Goal: Browse casually: Explore the website without a specific task or goal

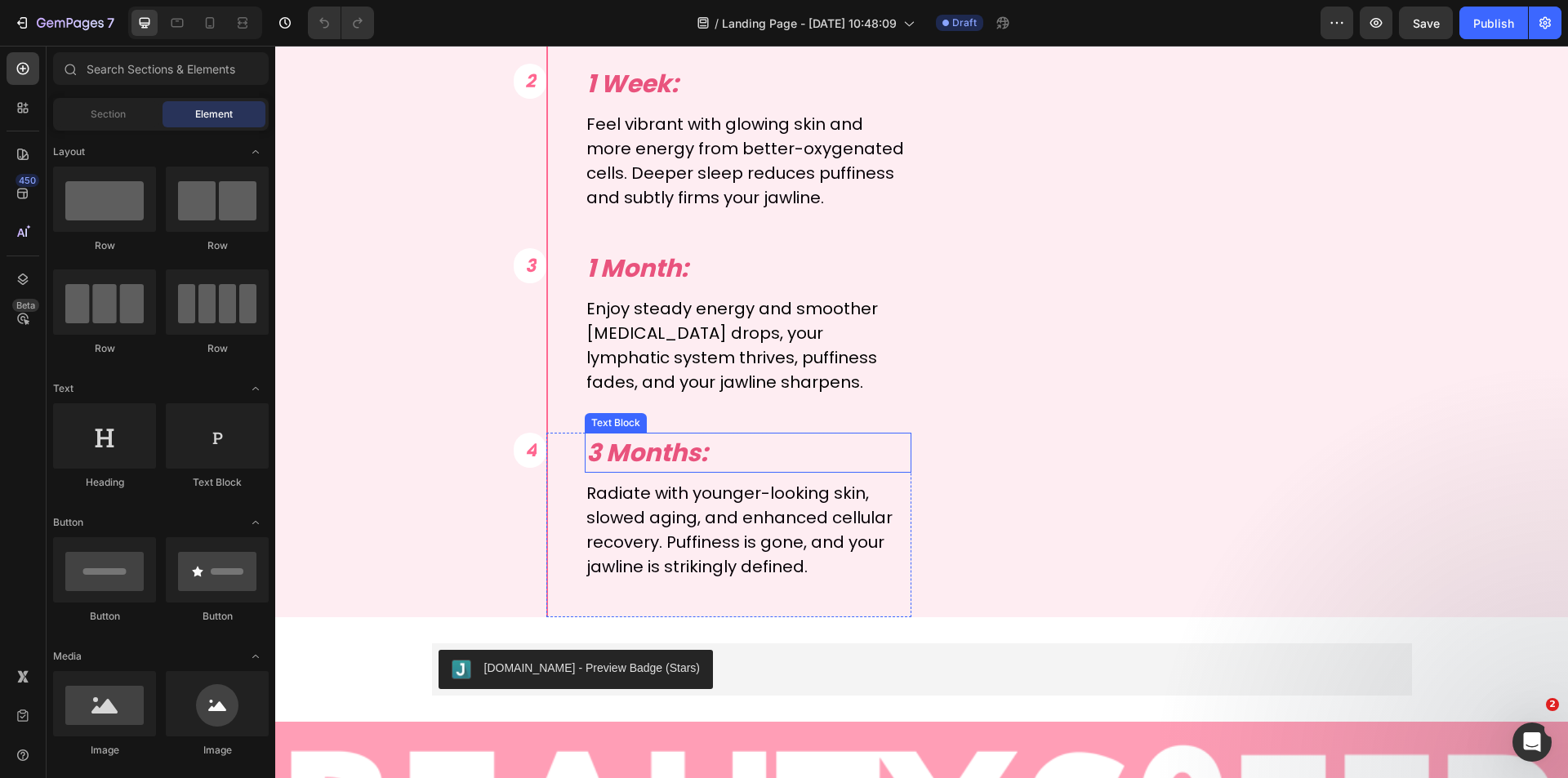
scroll to position [6532, 0]
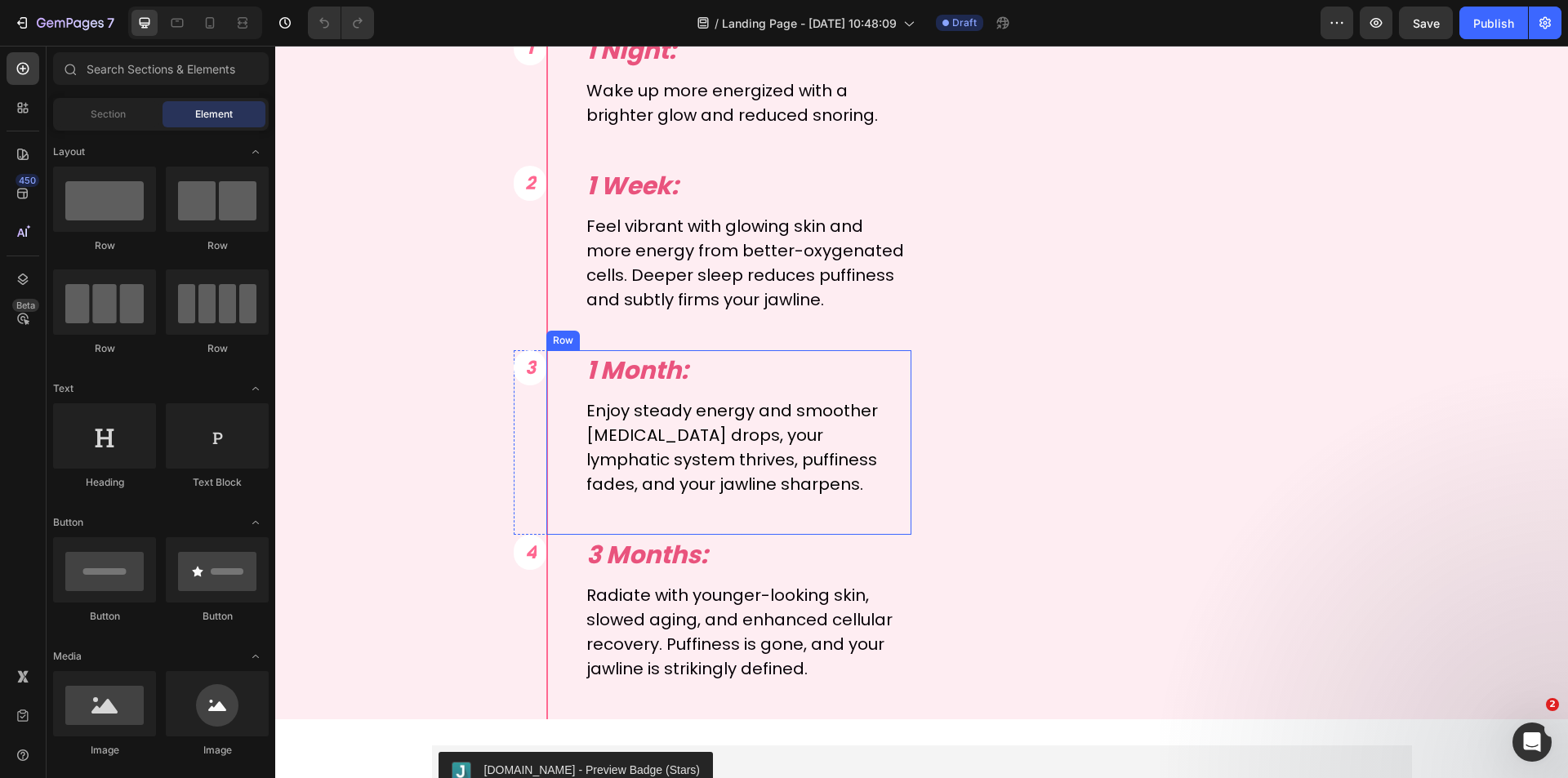
click at [546, 397] on div "1 Month: Text Block Enjoy steady energy and smoother skin. Inflammation drops, …" at bounding box center [729, 443] width 365 height 185
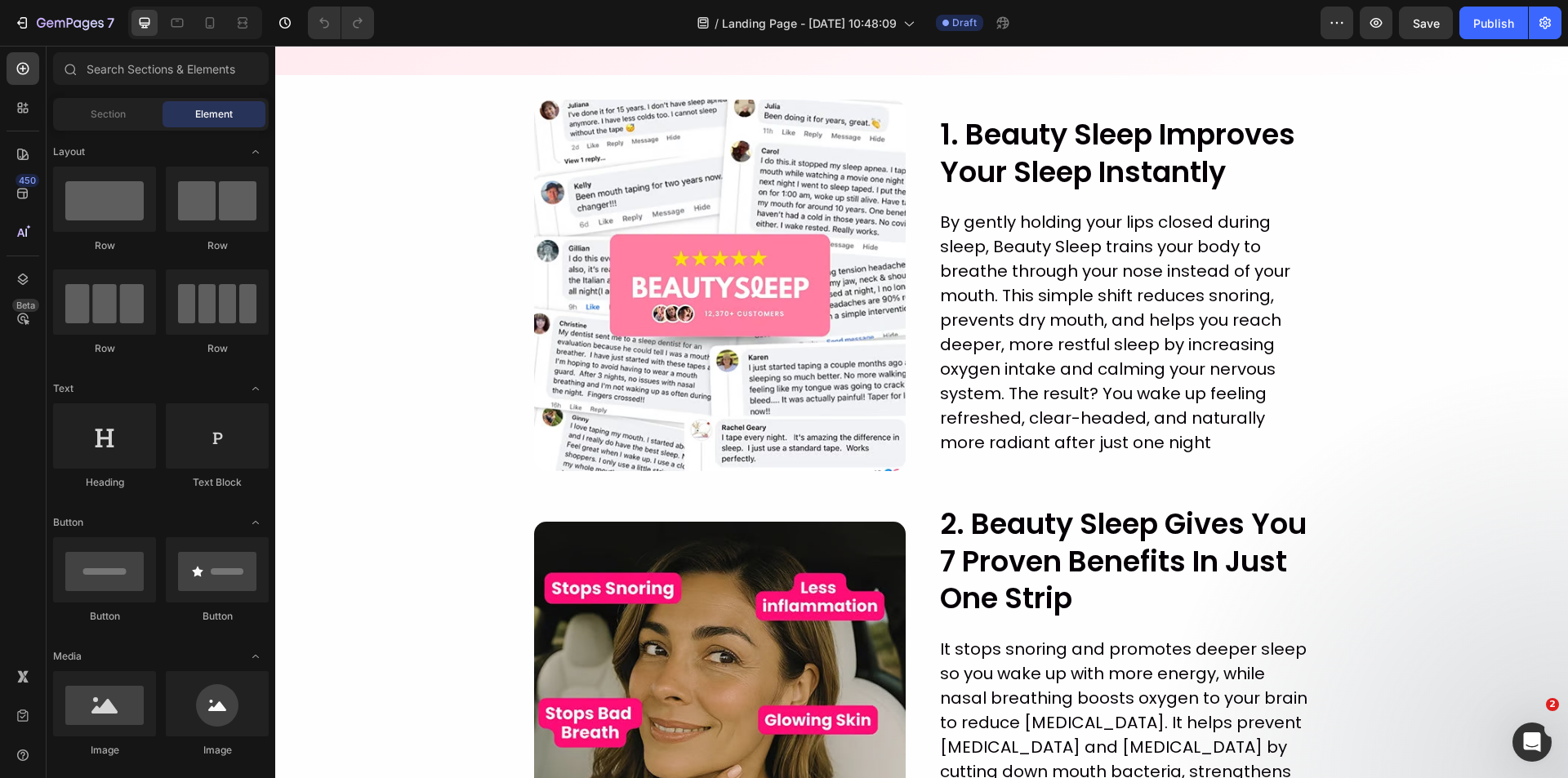
scroll to position [0, 0]
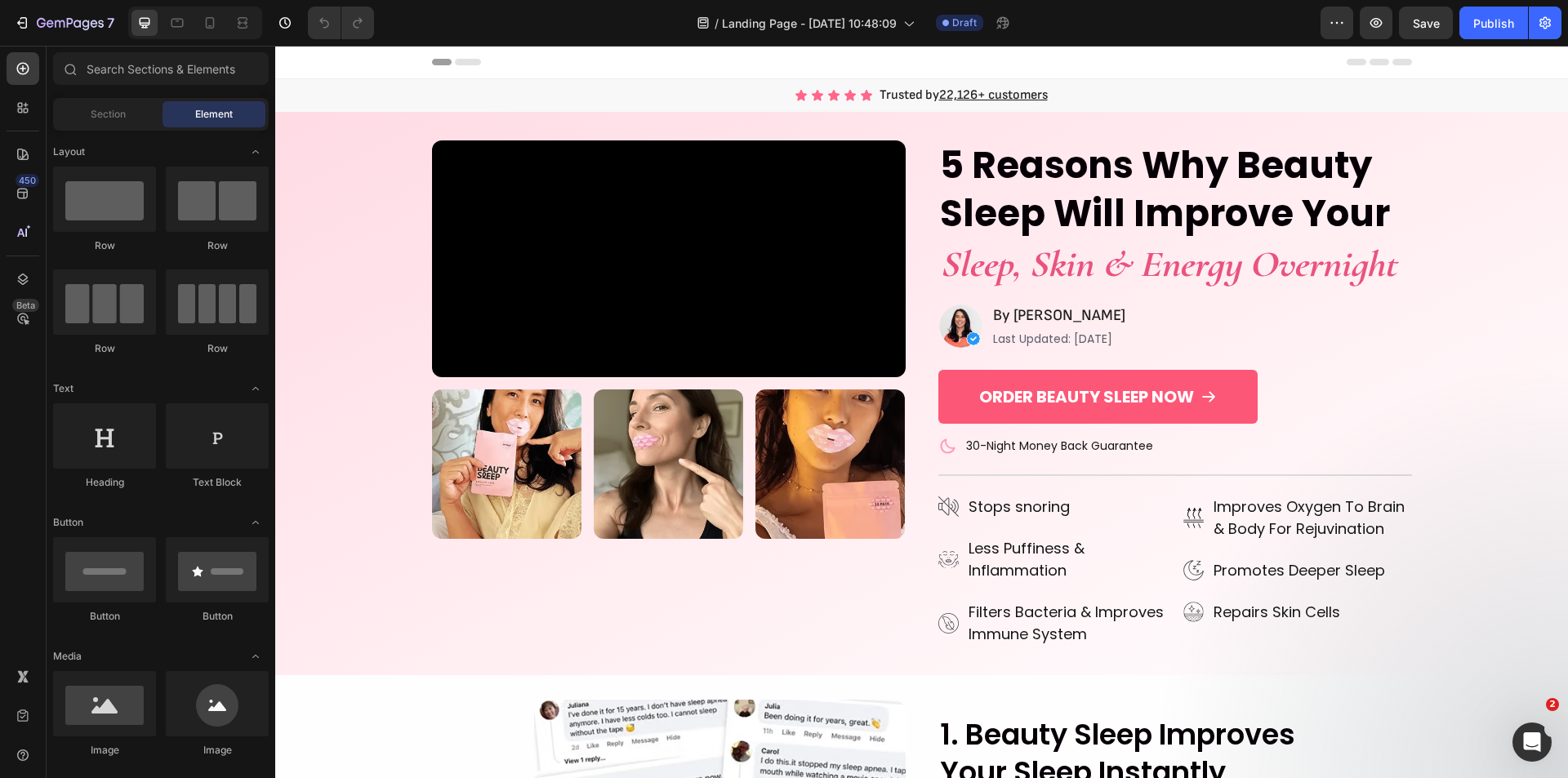
drag, startPoint x: 1560, startPoint y: 651, endPoint x: 1712, endPoint y: 77, distance: 593.8
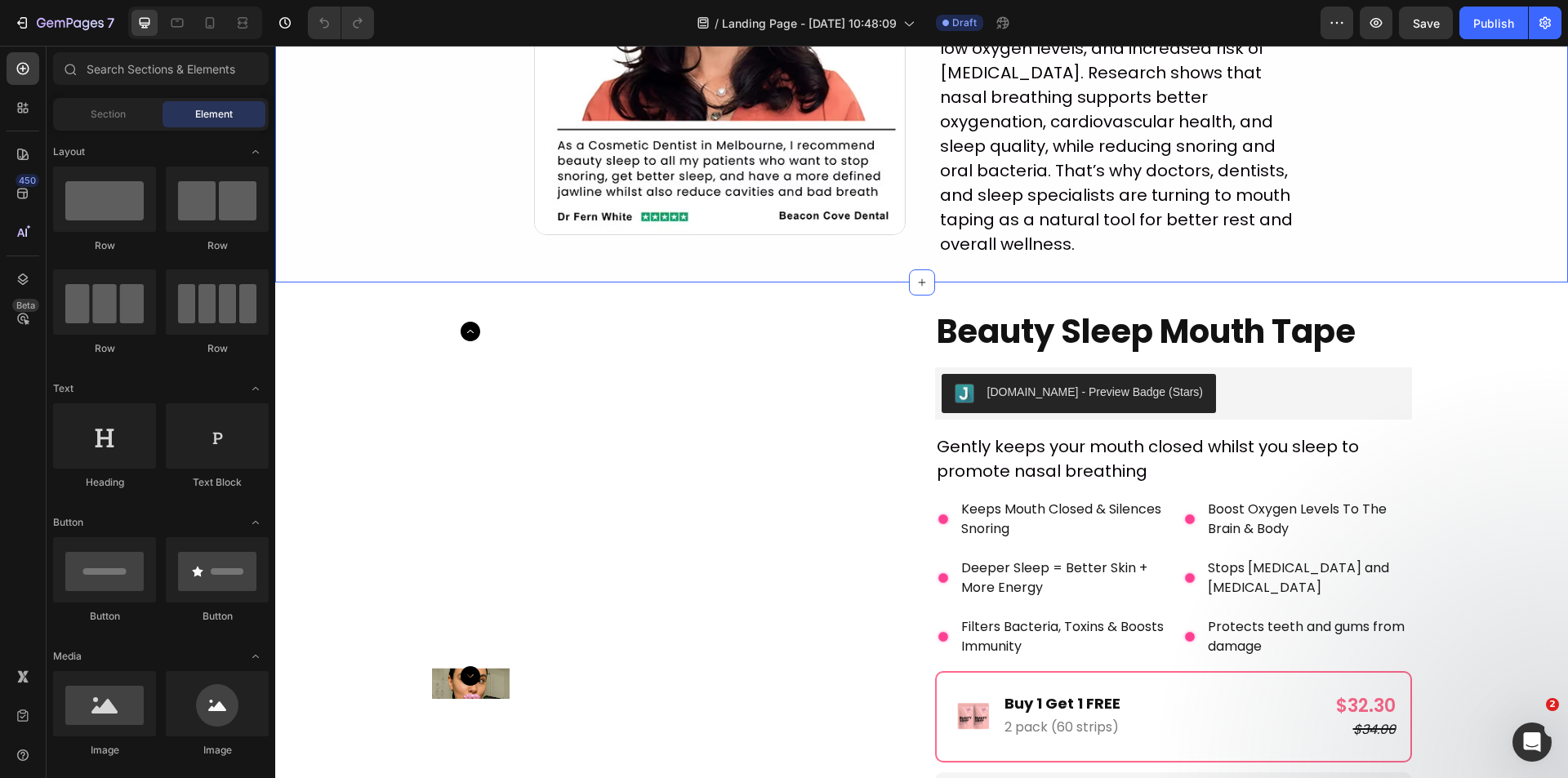
scroll to position [3020, 0]
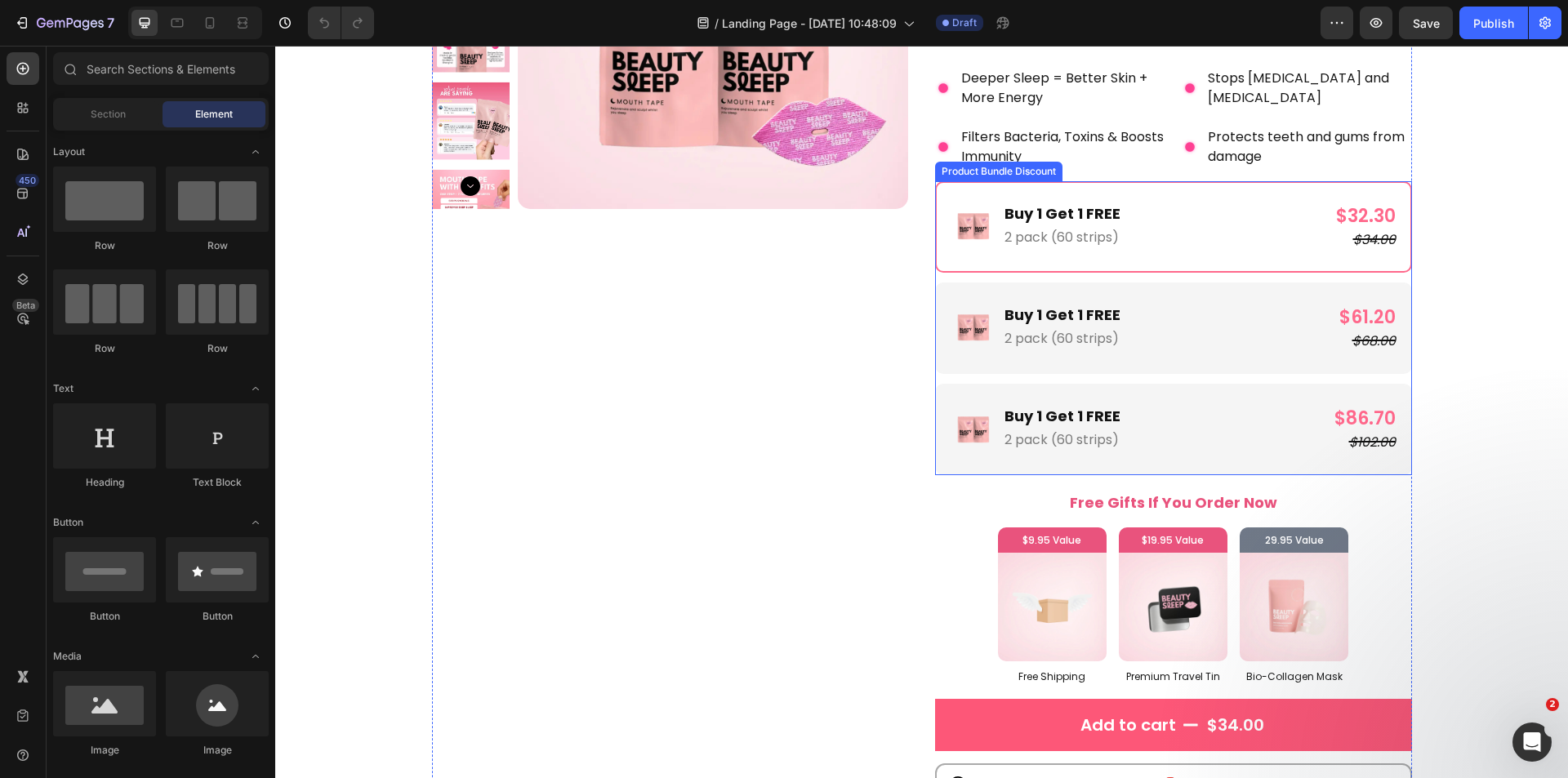
click at [1137, 323] on div "Image Buy 1 Get 1 FREE Text Block 2 pack (60 strips) Text Block Row" at bounding box center [1058, 328] width 217 height 49
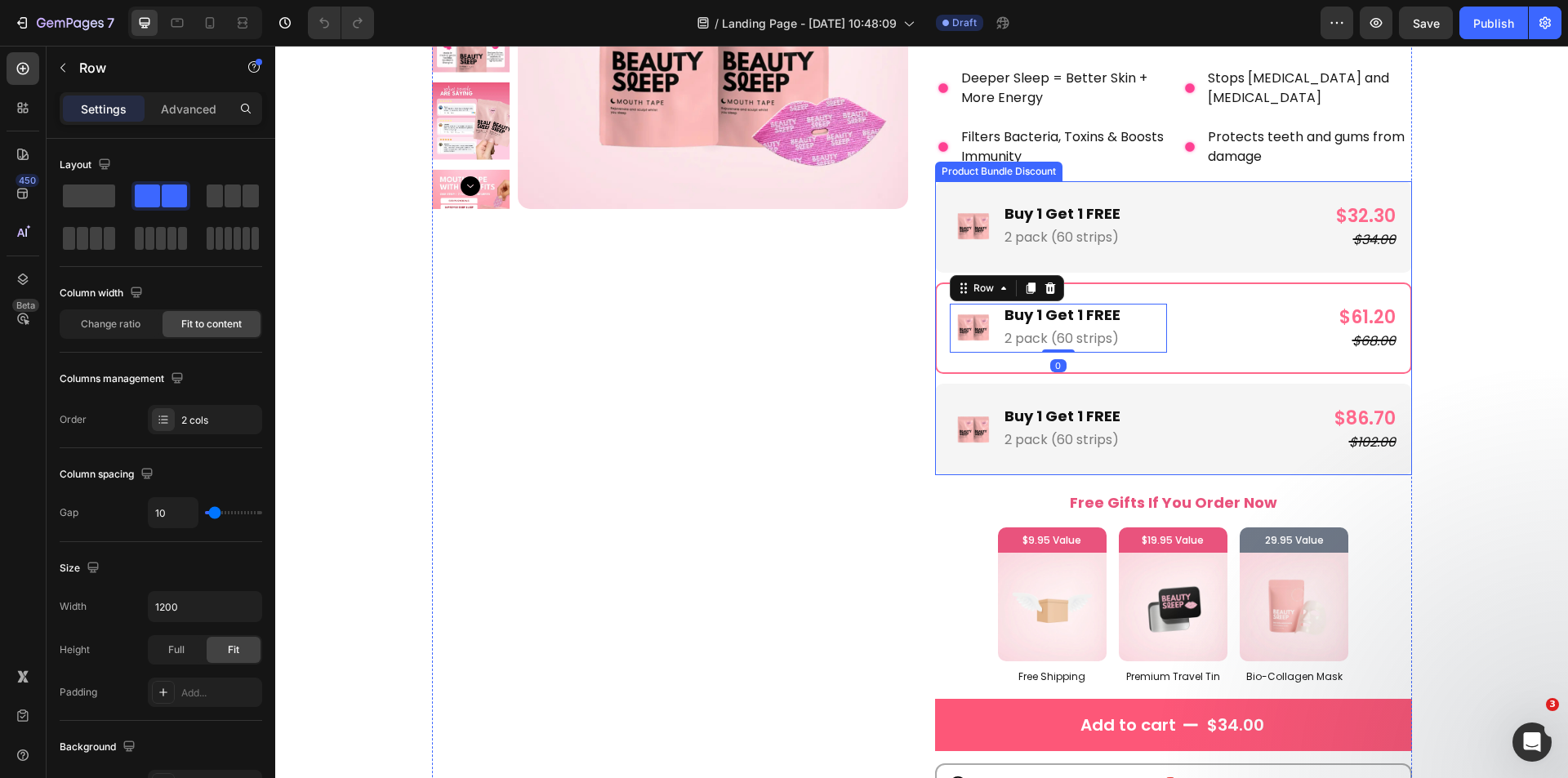
click at [1193, 197] on div "Image Buy 1 Get 1 FREE Text Block 2 pack (60 strips) Text Block Row $32.30 Prod…" at bounding box center [1173, 227] width 476 height 92
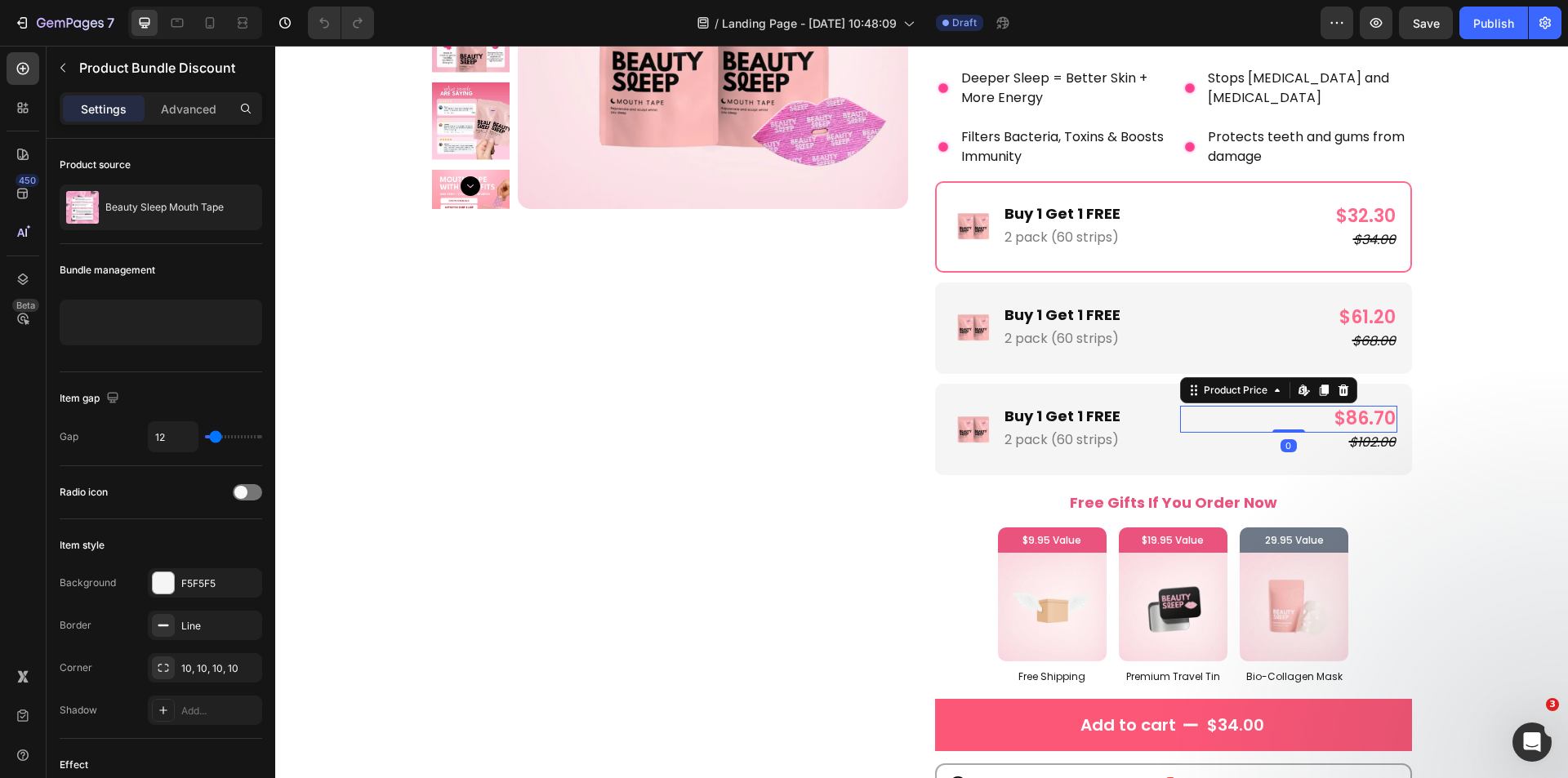
click at [1236, 407] on div "$86.70" at bounding box center [1288, 419] width 217 height 27
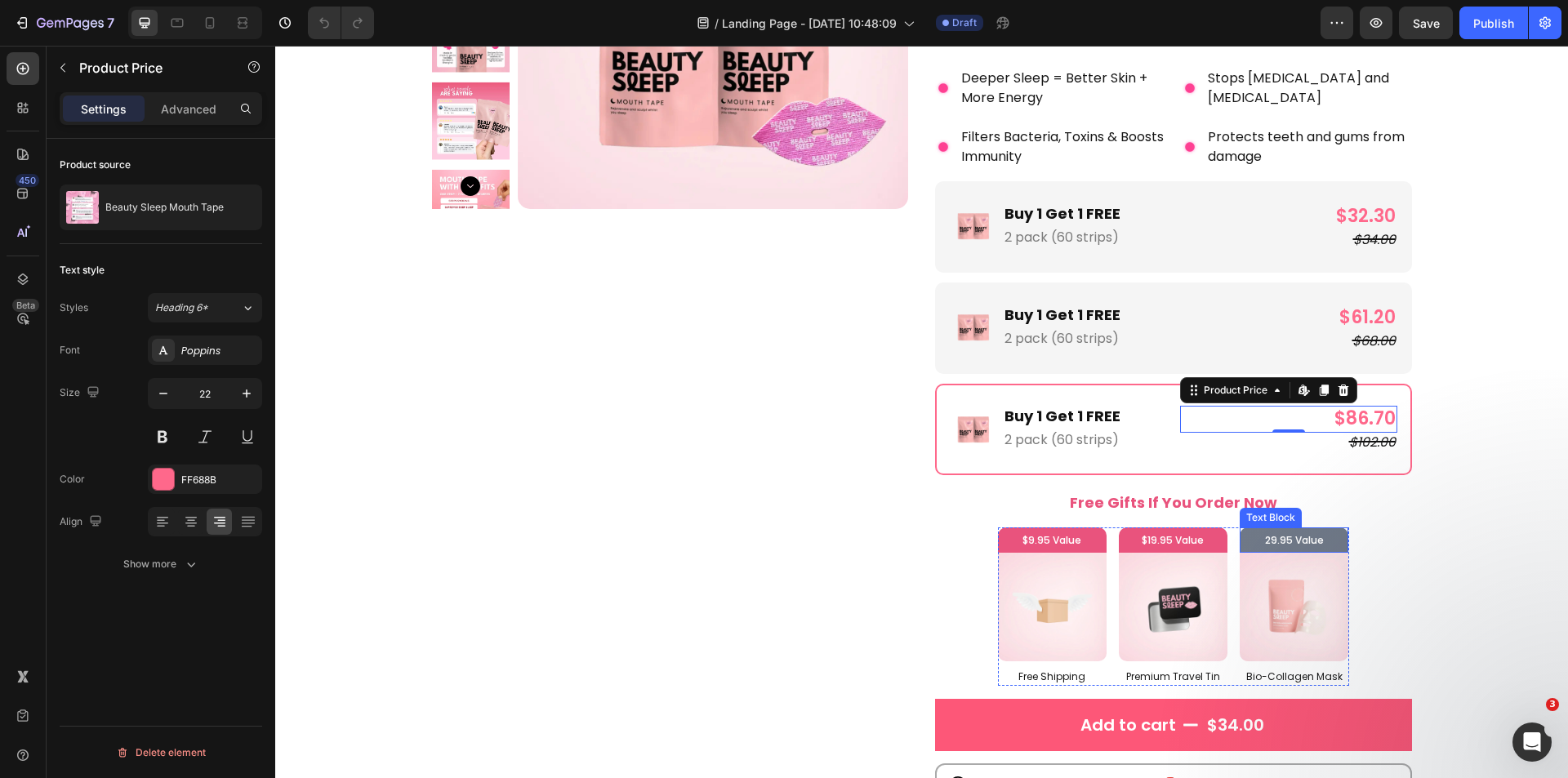
click at [1250, 535] on p "29.95 Value" at bounding box center [1294, 540] width 101 height 18
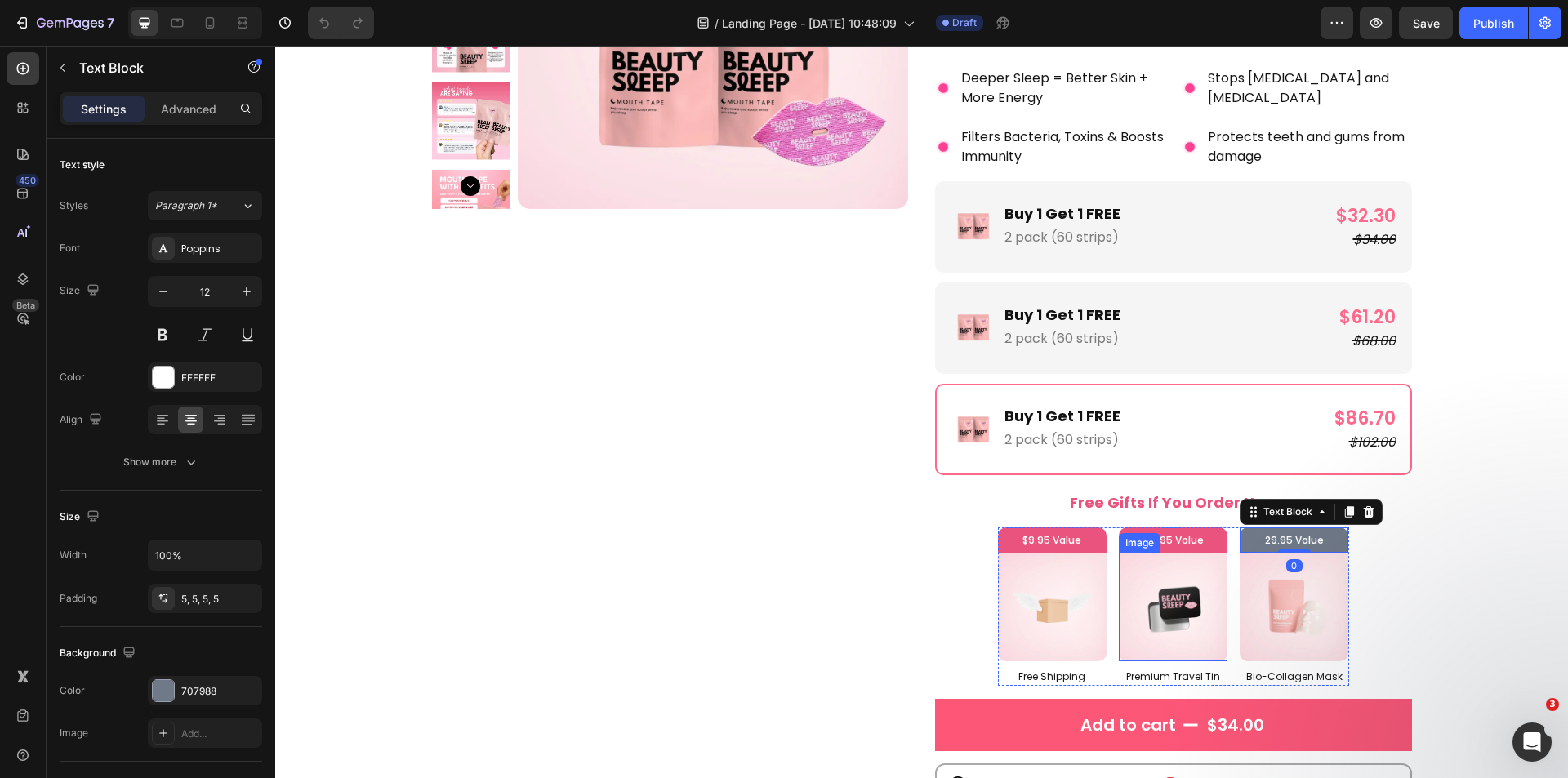
click at [1150, 594] on img at bounding box center [1172, 607] width 108 height 108
